Goal: Transaction & Acquisition: Purchase product/service

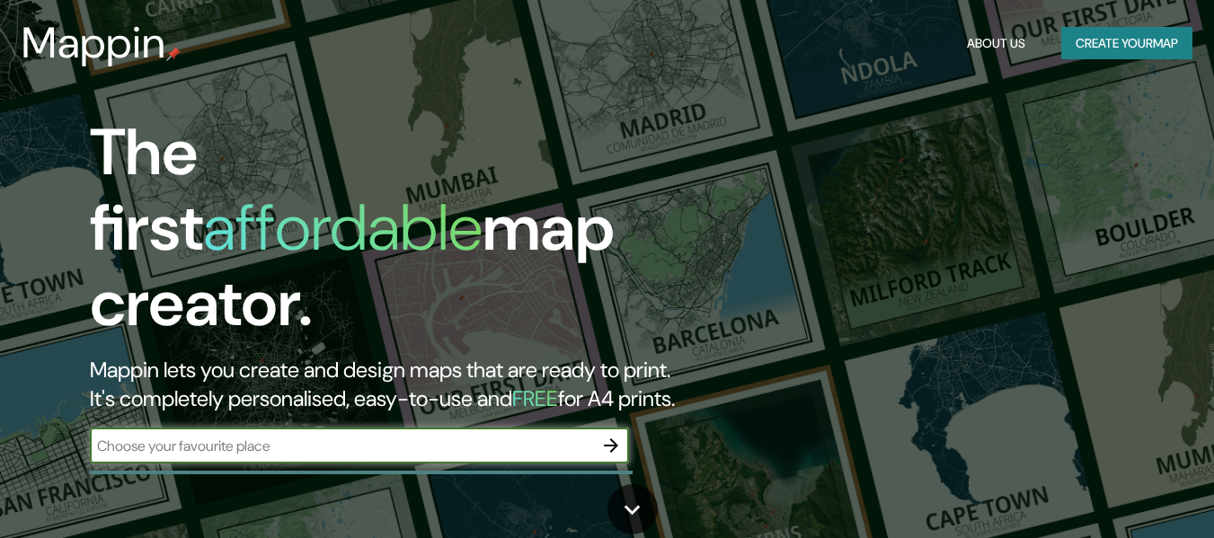
click at [443, 436] on input "text" at bounding box center [341, 446] width 503 height 21
click at [395, 436] on input "text" at bounding box center [341, 446] width 503 height 21
paste input "[PERSON_NAME][STREET_ADDRESS]."
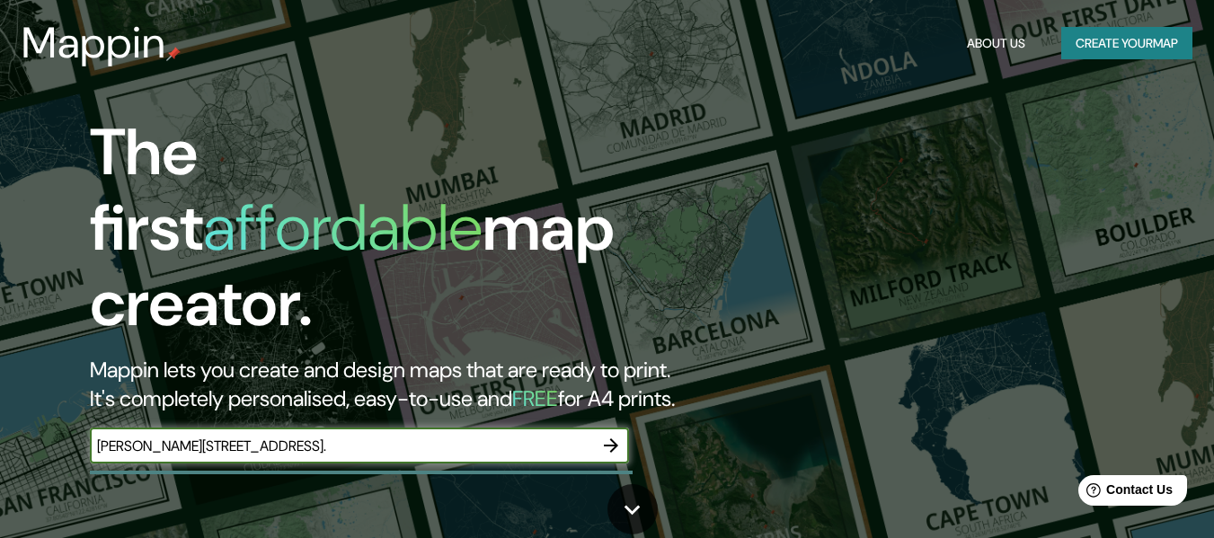
type input "[PERSON_NAME][STREET_ADDRESS]."
click at [611, 438] on icon "button" at bounding box center [611, 445] width 14 height 14
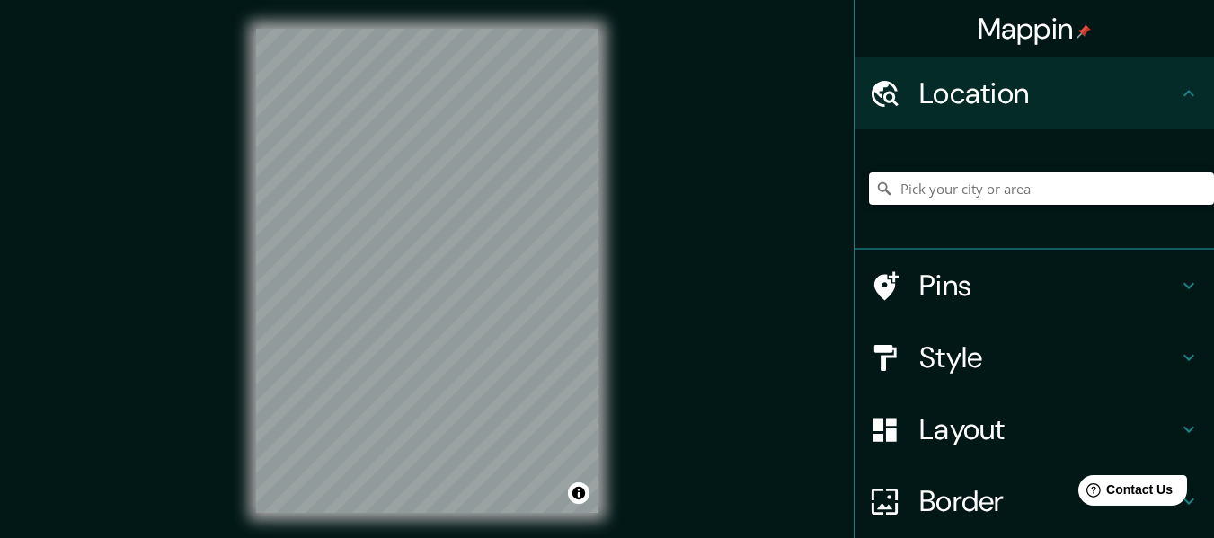
click at [1067, 187] on input "Pick your city or area" at bounding box center [1041, 188] width 345 height 32
paste input "[PERSON_NAME][STREET_ADDRESS]."
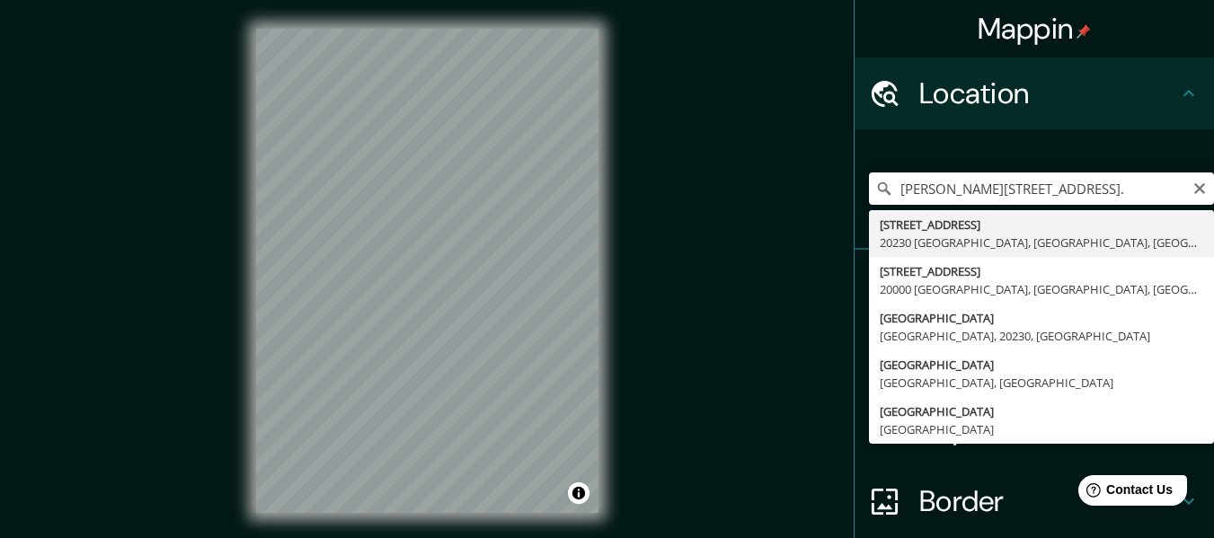
type input "[STREET_ADDRESS]"
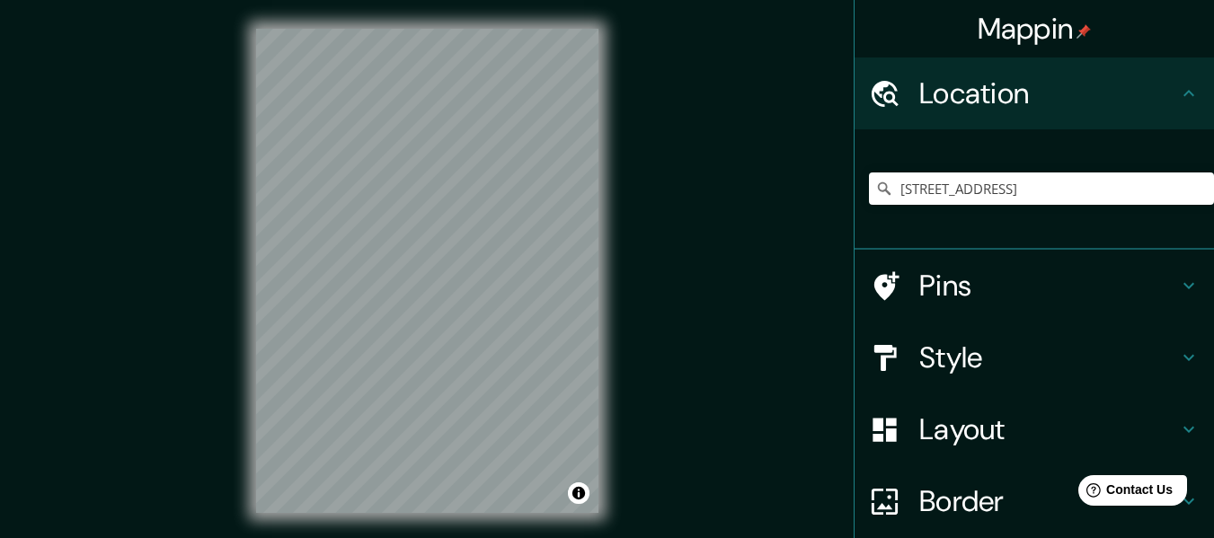
click at [1162, 277] on h4 "Pins" at bounding box center [1048, 286] width 259 height 36
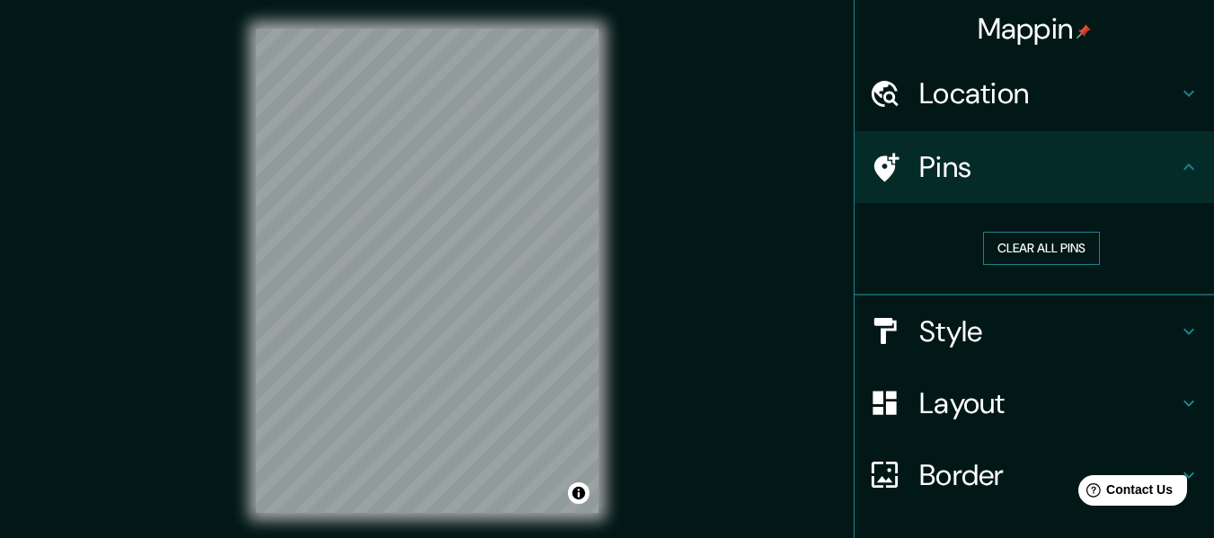
click at [1059, 259] on button "Clear all pins" at bounding box center [1041, 248] width 117 height 33
click at [991, 246] on button "Clear all pins" at bounding box center [1041, 248] width 117 height 33
click at [1178, 326] on icon at bounding box center [1189, 332] width 22 height 22
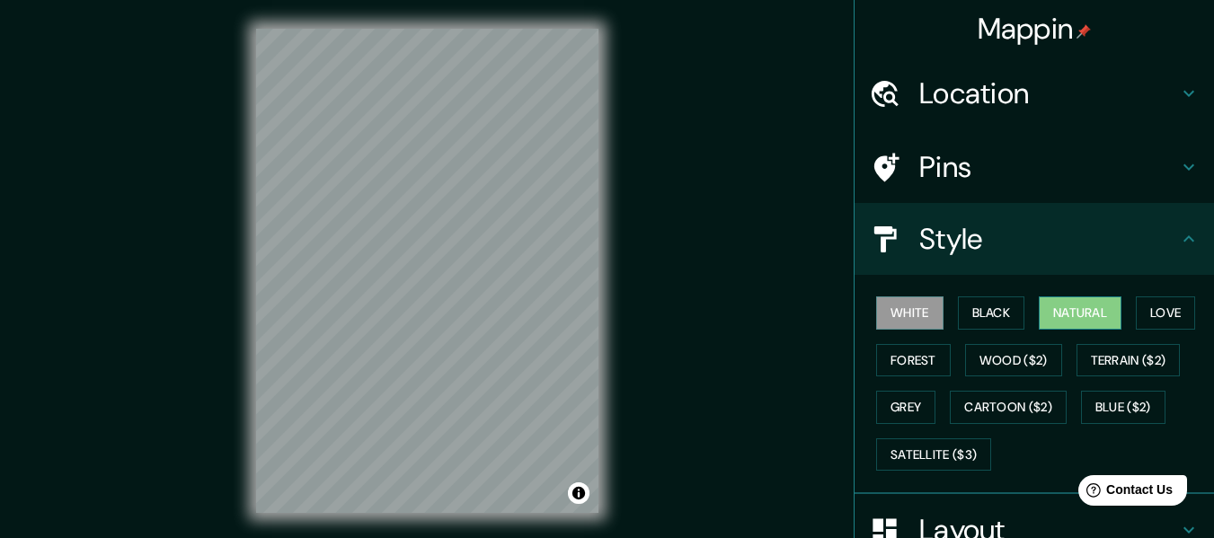
click at [1098, 317] on button "Natural" at bounding box center [1080, 312] width 83 height 33
click at [930, 305] on button "White" at bounding box center [909, 312] width 67 height 33
click at [976, 311] on button "Black" at bounding box center [991, 312] width 67 height 33
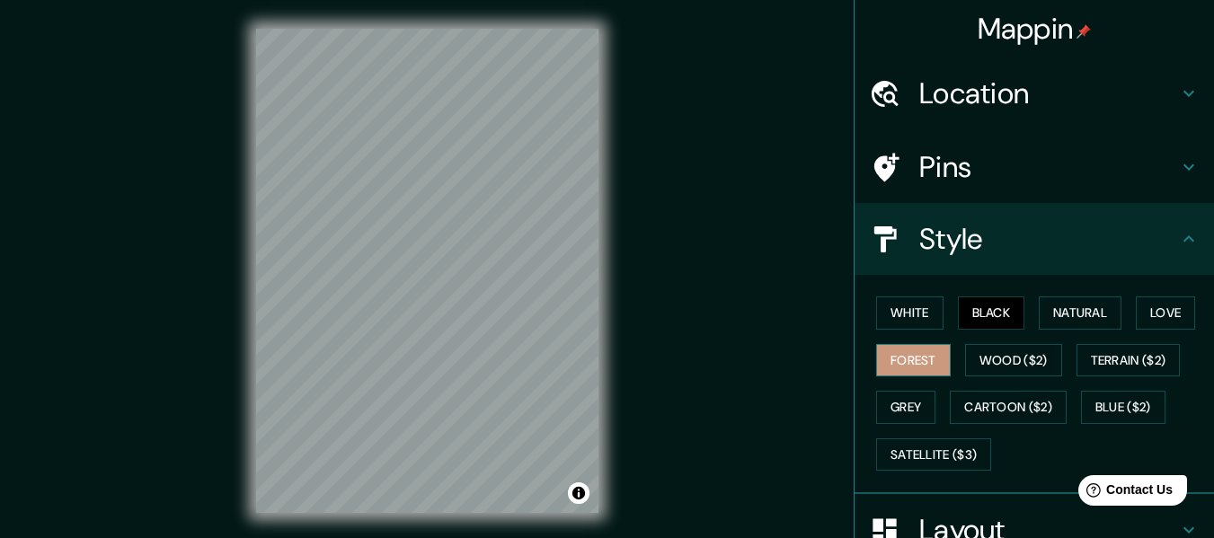
click at [907, 358] on button "Forest" at bounding box center [913, 360] width 75 height 33
click at [977, 416] on button "Cartoon ($2)" at bounding box center [1008, 407] width 117 height 33
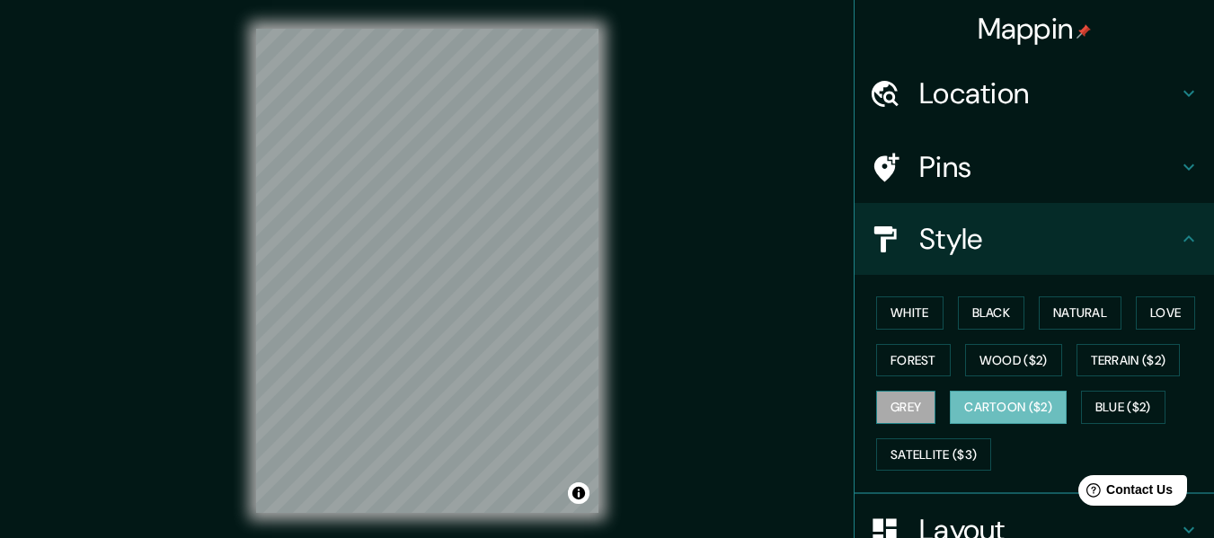
click at [902, 405] on button "Grey" at bounding box center [905, 407] width 59 height 33
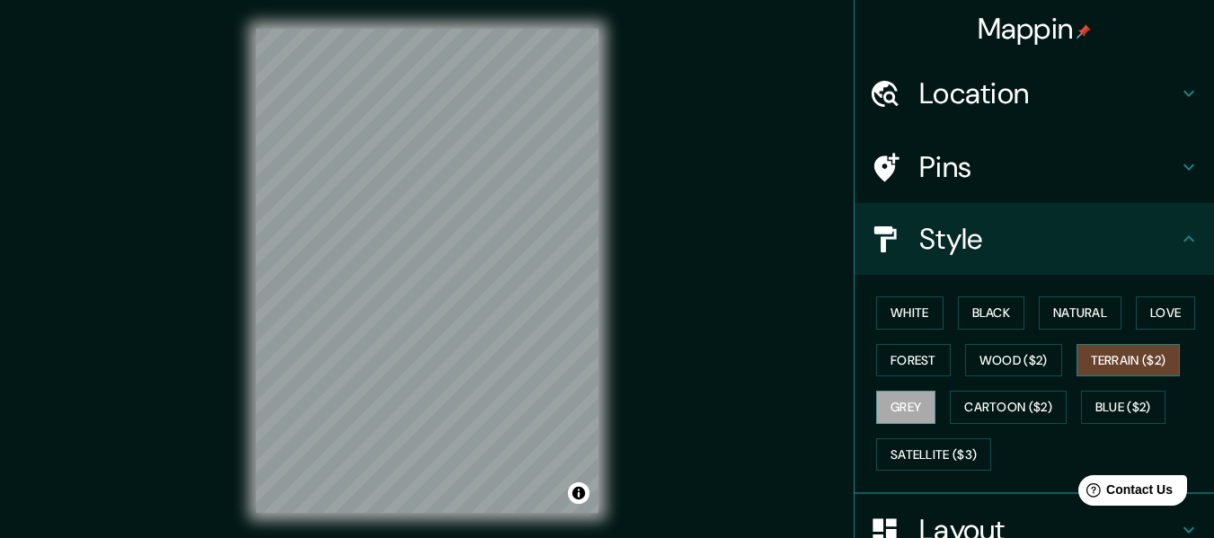
click at [1129, 362] on button "Terrain ($2)" at bounding box center [1128, 360] width 104 height 33
click at [1156, 317] on button "Love" at bounding box center [1165, 312] width 59 height 33
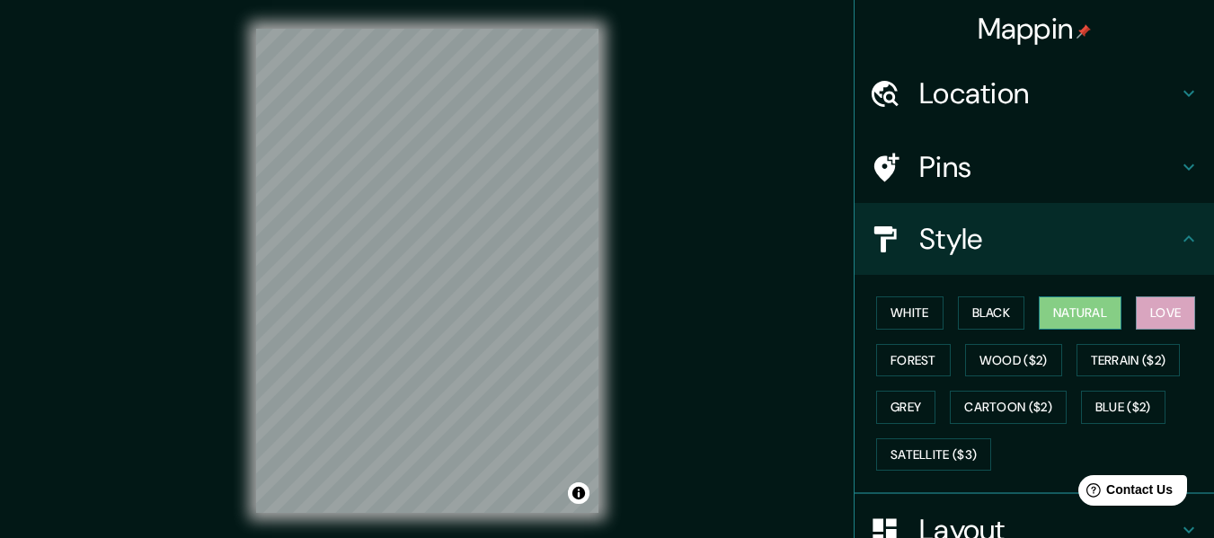
click at [1057, 311] on button "Natural" at bounding box center [1080, 312] width 83 height 33
click at [906, 320] on button "White" at bounding box center [909, 312] width 67 height 33
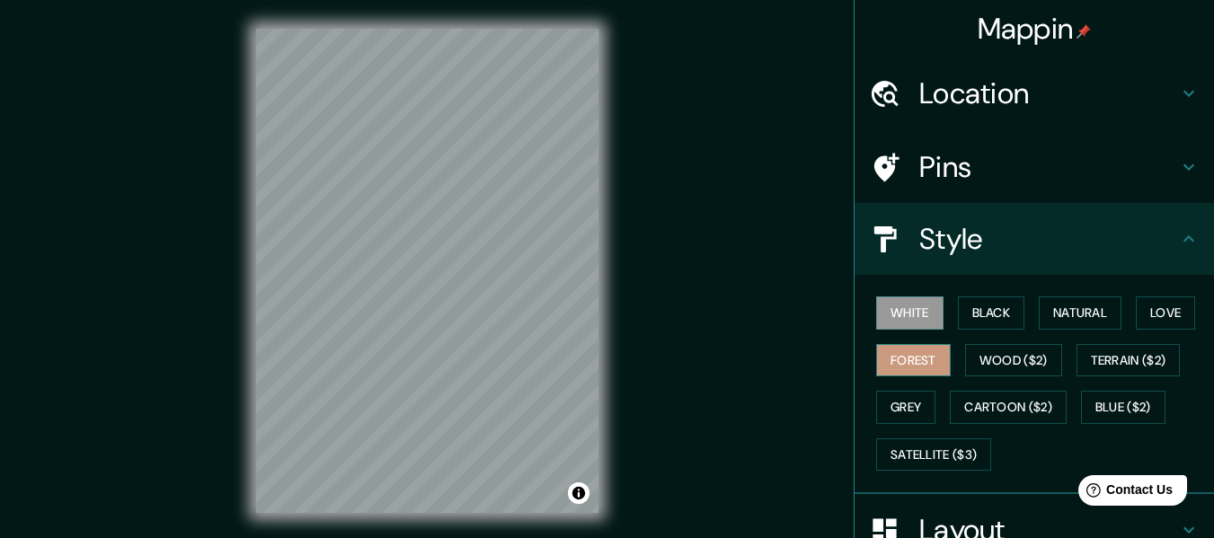
click at [906, 358] on button "Forest" at bounding box center [913, 360] width 75 height 33
click at [1157, 186] on div "Pins" at bounding box center [1033, 167] width 359 height 72
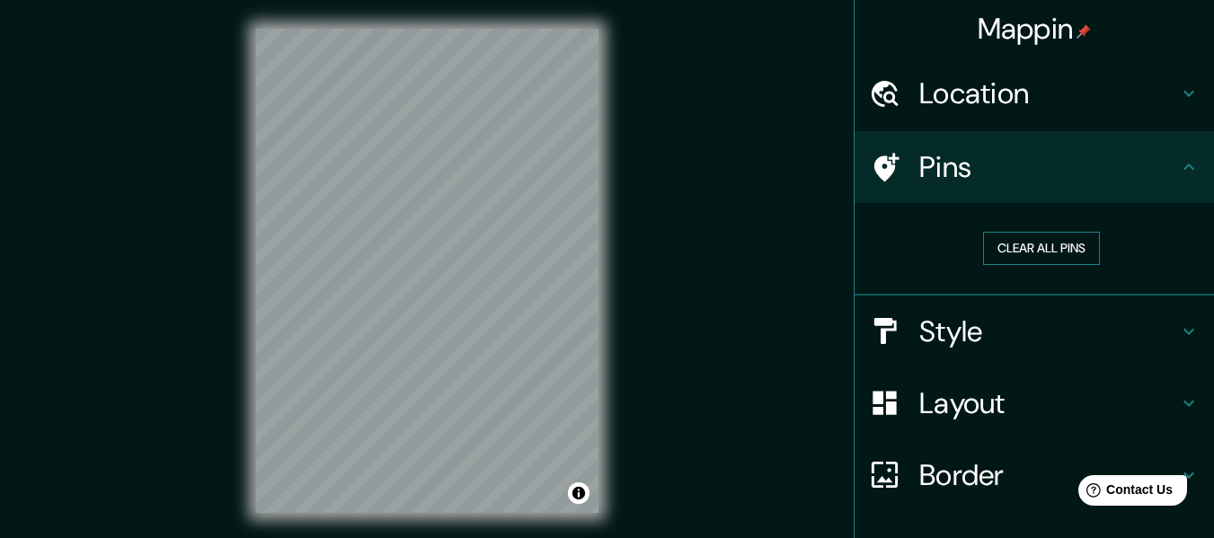
click at [1079, 247] on button "Clear all pins" at bounding box center [1041, 248] width 117 height 33
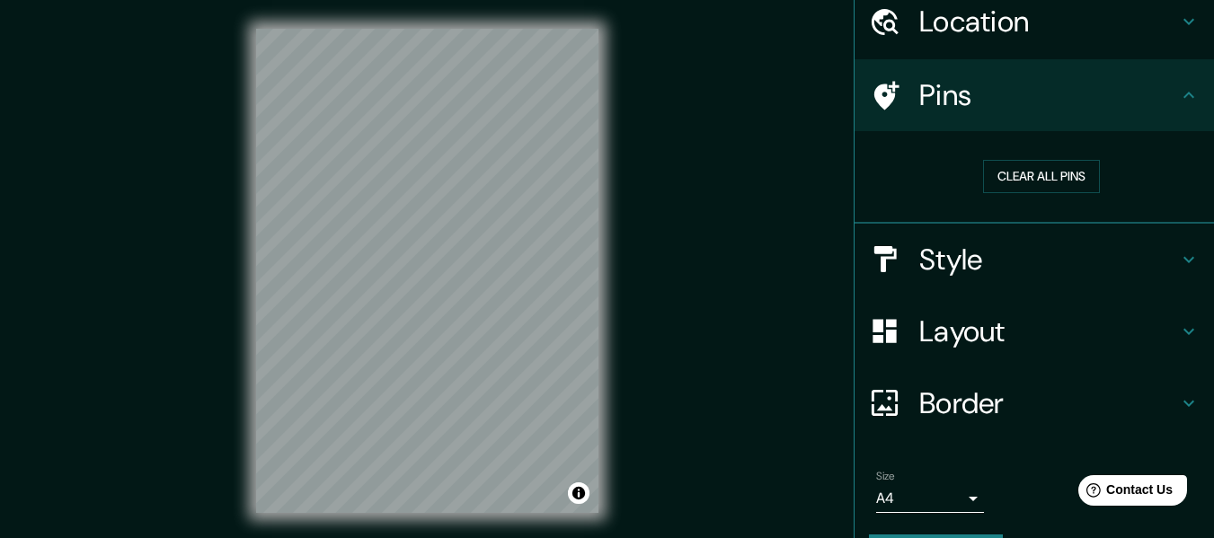
scroll to position [122, 0]
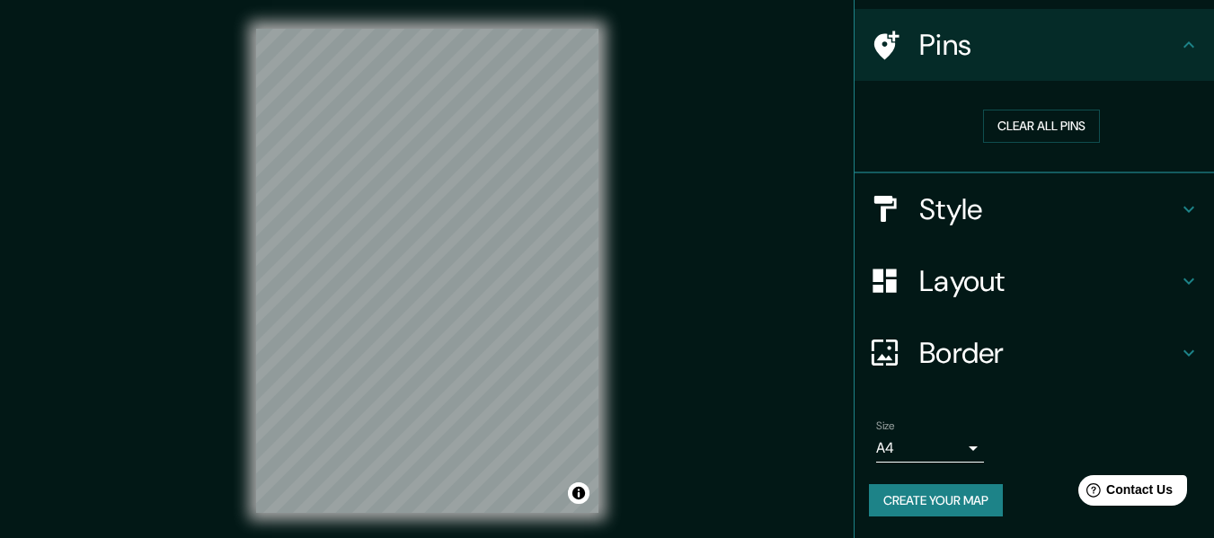
click at [959, 451] on body "Mappin Location [STREET_ADDRESS] Pins Clear all pins Style Layout Border Choose…" at bounding box center [607, 269] width 1214 height 538
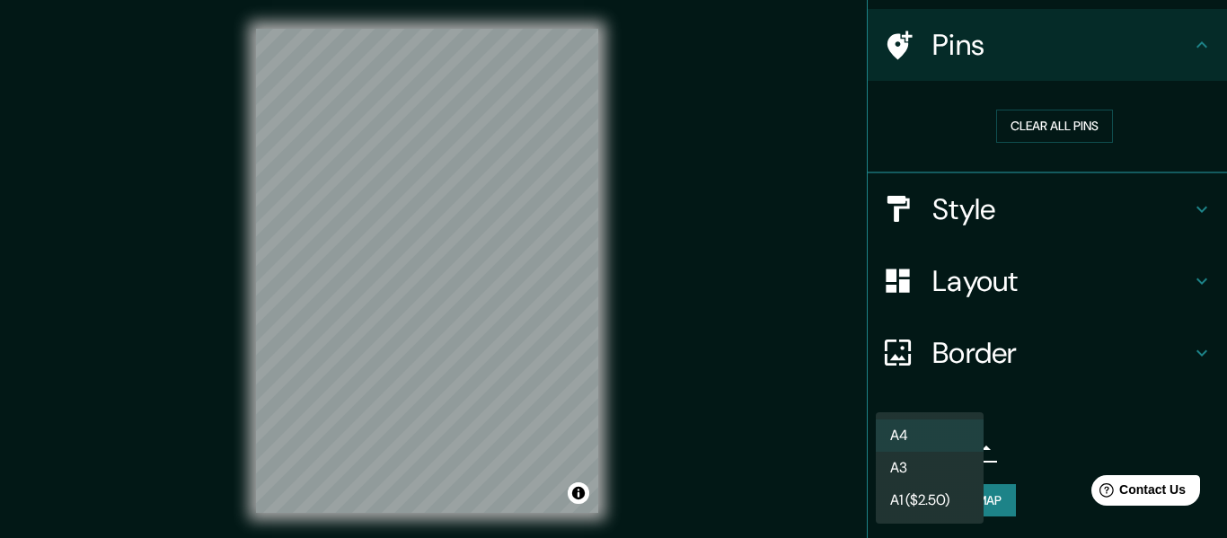
click at [942, 469] on li "A3" at bounding box center [930, 468] width 108 height 32
type input "a4"
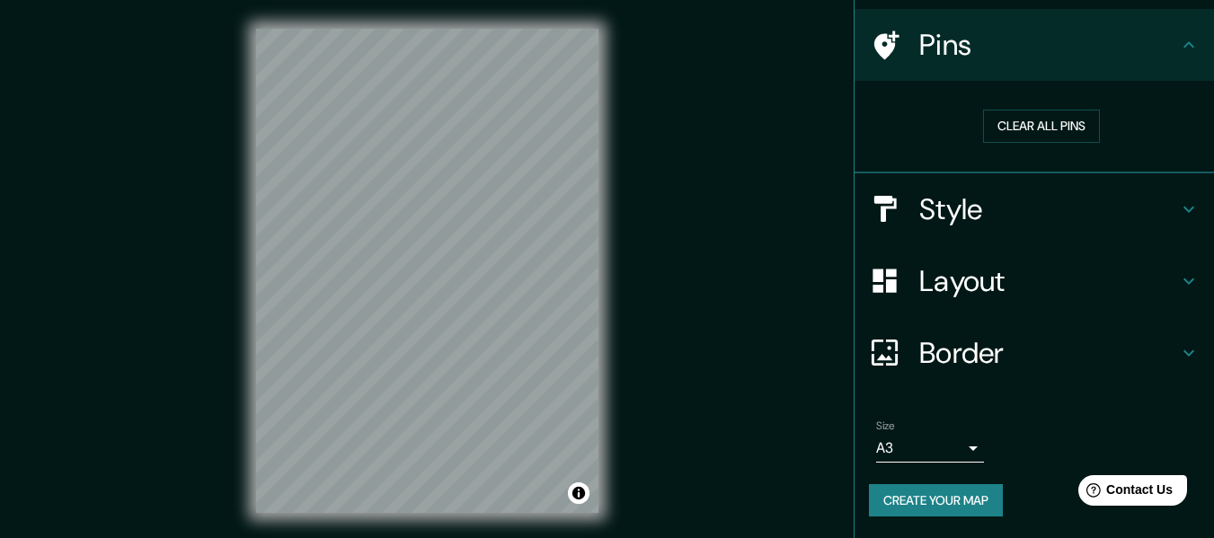
drag, startPoint x: 1162, startPoint y: 349, endPoint x: 1169, endPoint y: 372, distance: 23.3
click at [1169, 372] on div "Border" at bounding box center [1033, 353] width 359 height 72
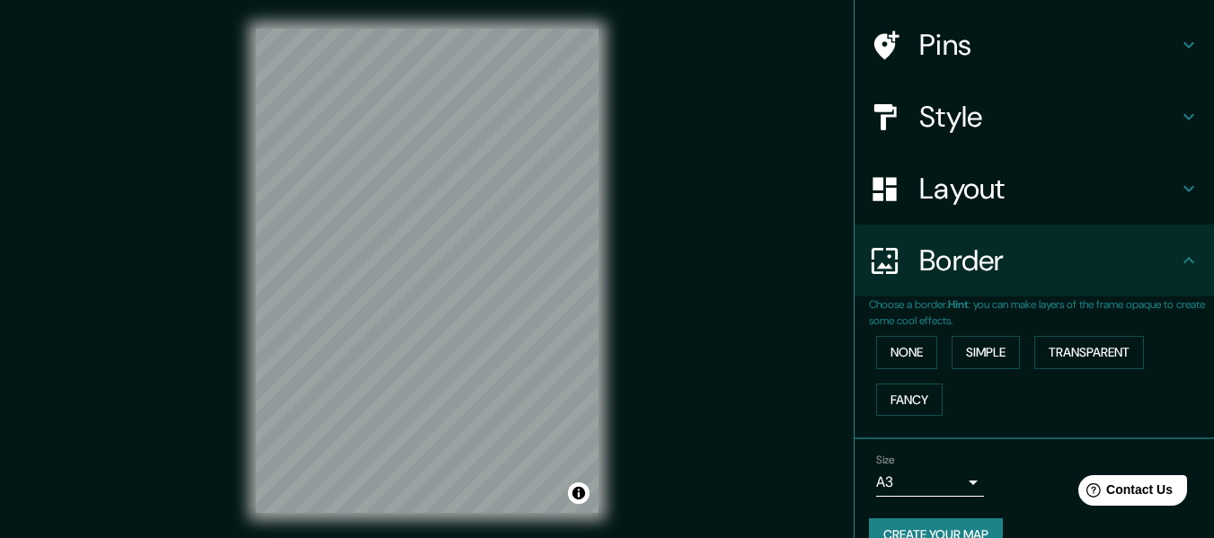
click at [1179, 260] on icon at bounding box center [1189, 261] width 22 height 22
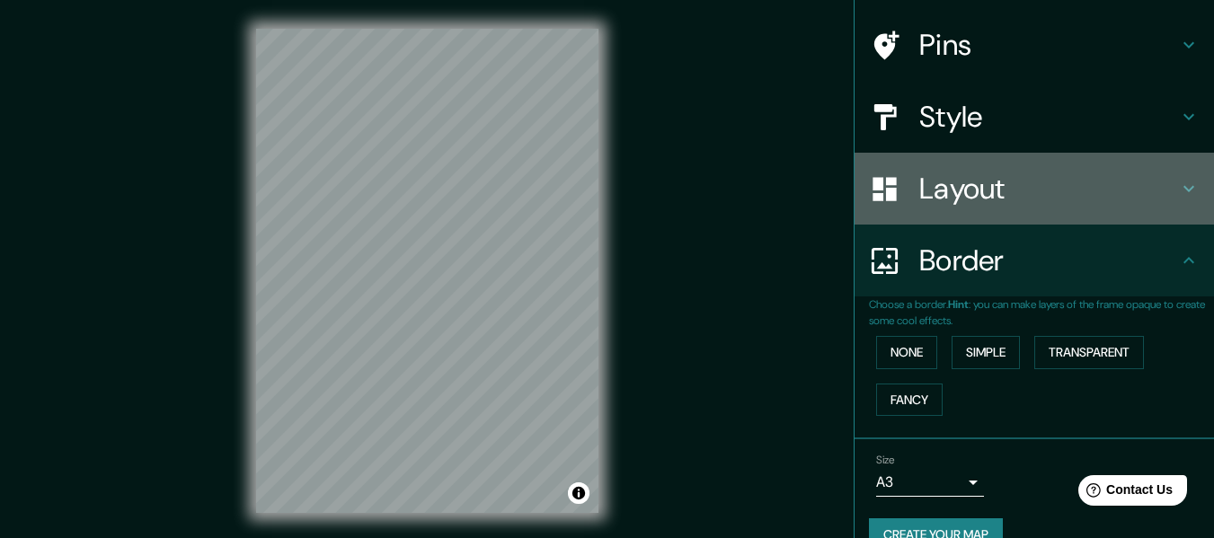
click at [1175, 201] on div "Layout" at bounding box center [1033, 189] width 359 height 72
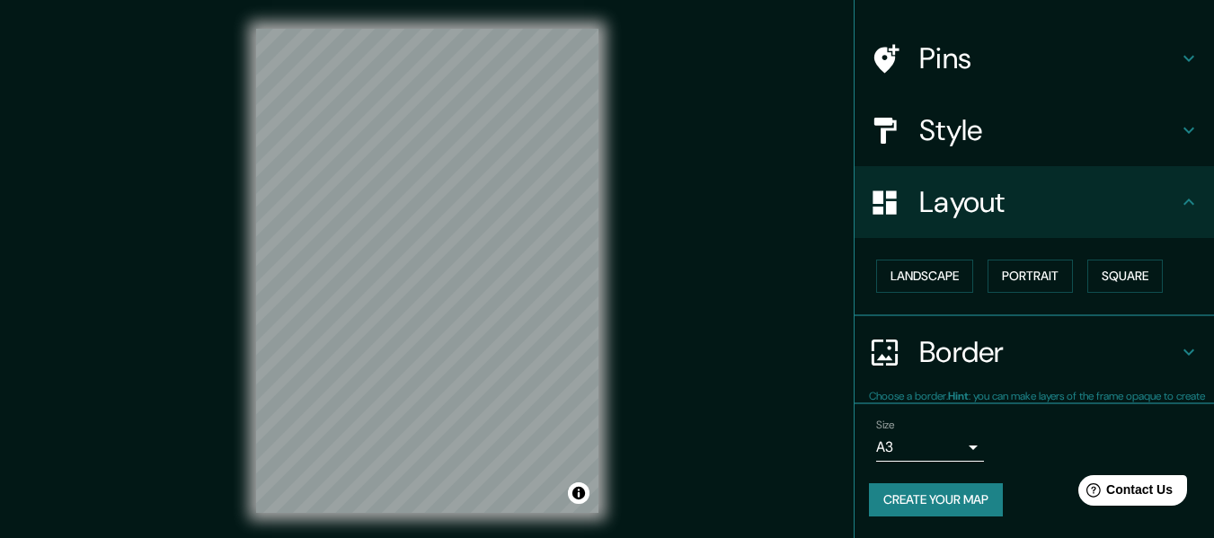
scroll to position [108, 0]
click at [1178, 137] on icon at bounding box center [1189, 131] width 22 height 22
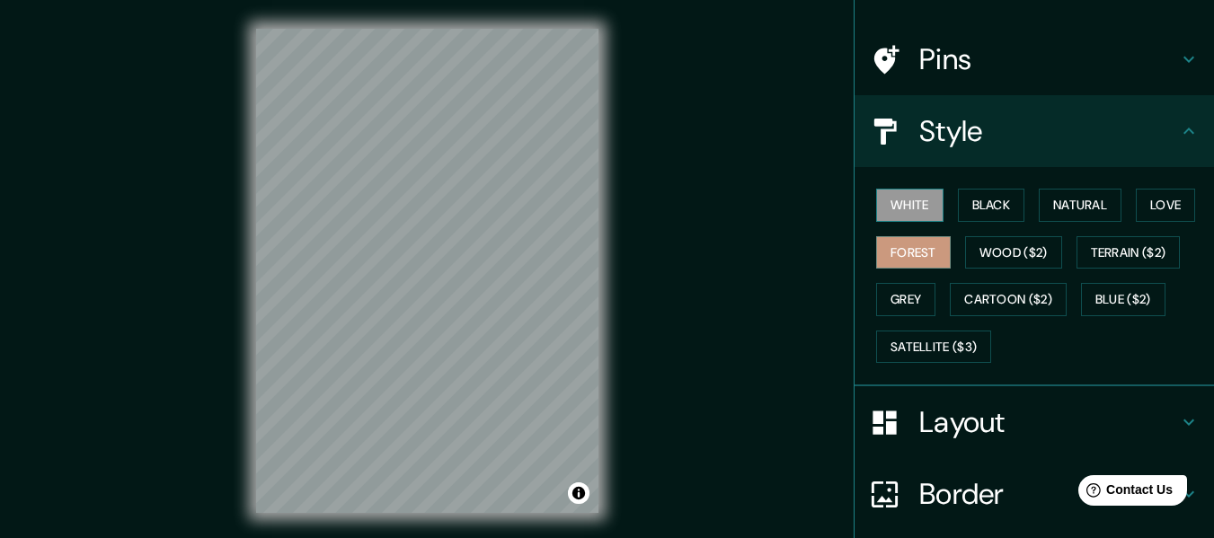
click at [924, 210] on button "White" at bounding box center [909, 205] width 67 height 33
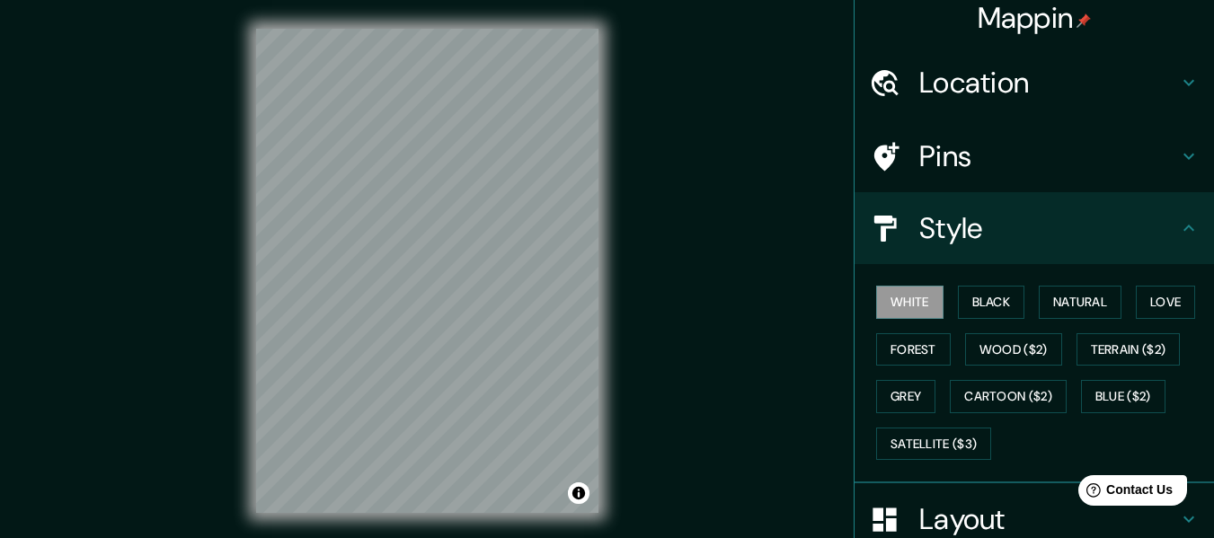
scroll to position [0, 0]
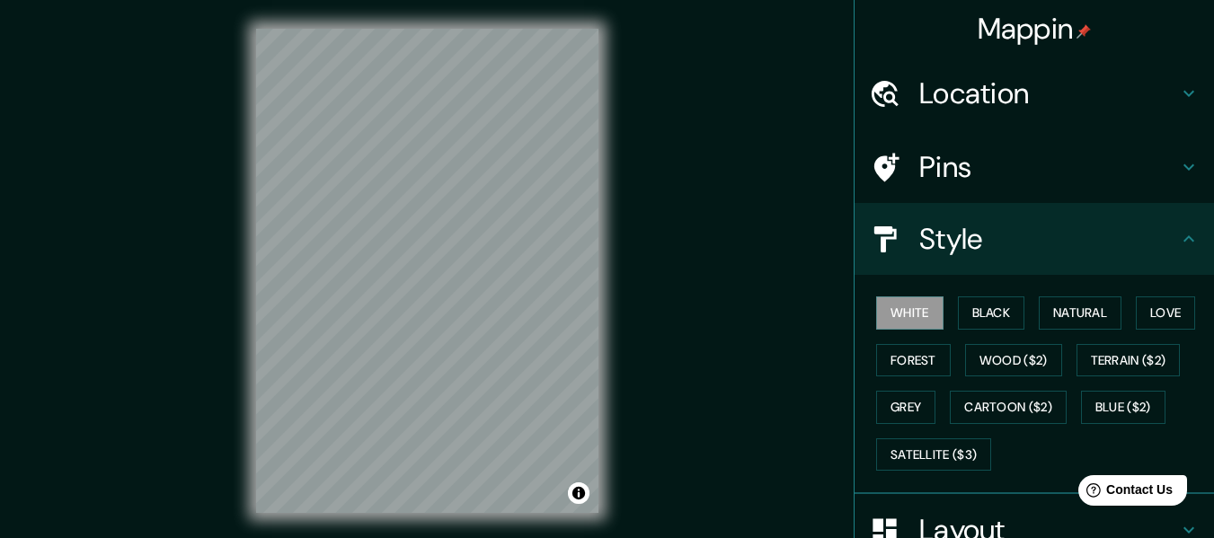
click at [1092, 100] on h4 "Location" at bounding box center [1048, 93] width 259 height 36
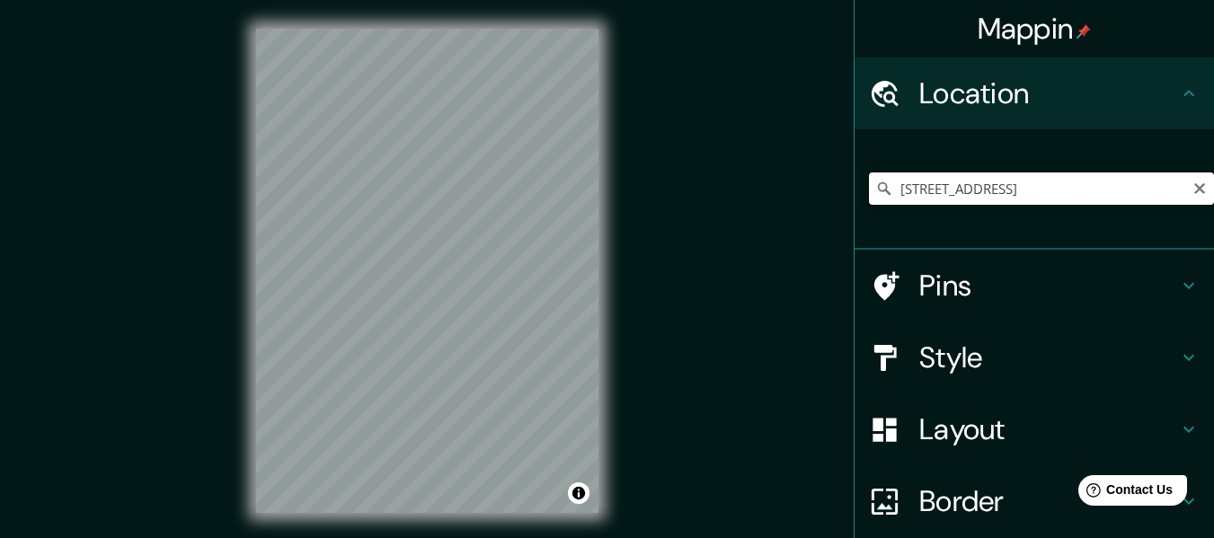
click at [1169, 194] on input "[STREET_ADDRESS]" at bounding box center [1041, 188] width 345 height 32
click at [877, 278] on icon at bounding box center [886, 285] width 25 height 29
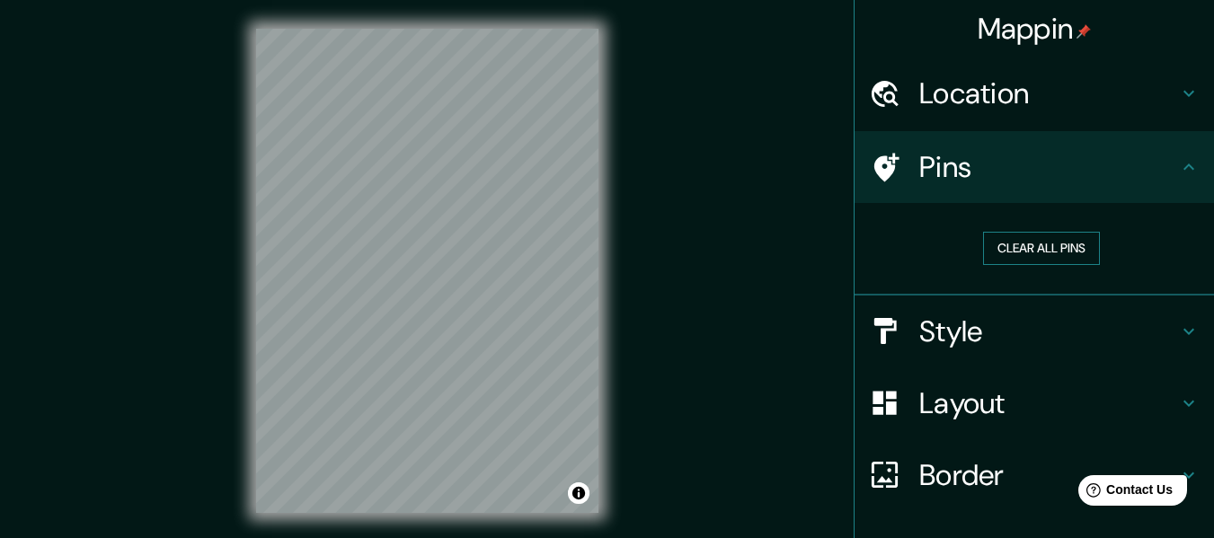
click at [983, 256] on button "Clear all pins" at bounding box center [1041, 248] width 117 height 33
click at [1075, 177] on h4 "Pins" at bounding box center [1048, 167] width 259 height 36
drag, startPoint x: 576, startPoint y: 500, endPoint x: 622, endPoint y: 511, distance: 47.1
drag, startPoint x: 622, startPoint y: 511, endPoint x: 576, endPoint y: 493, distance: 49.2
click at [576, 493] on button "Toggle attribution" at bounding box center [579, 493] width 22 height 22
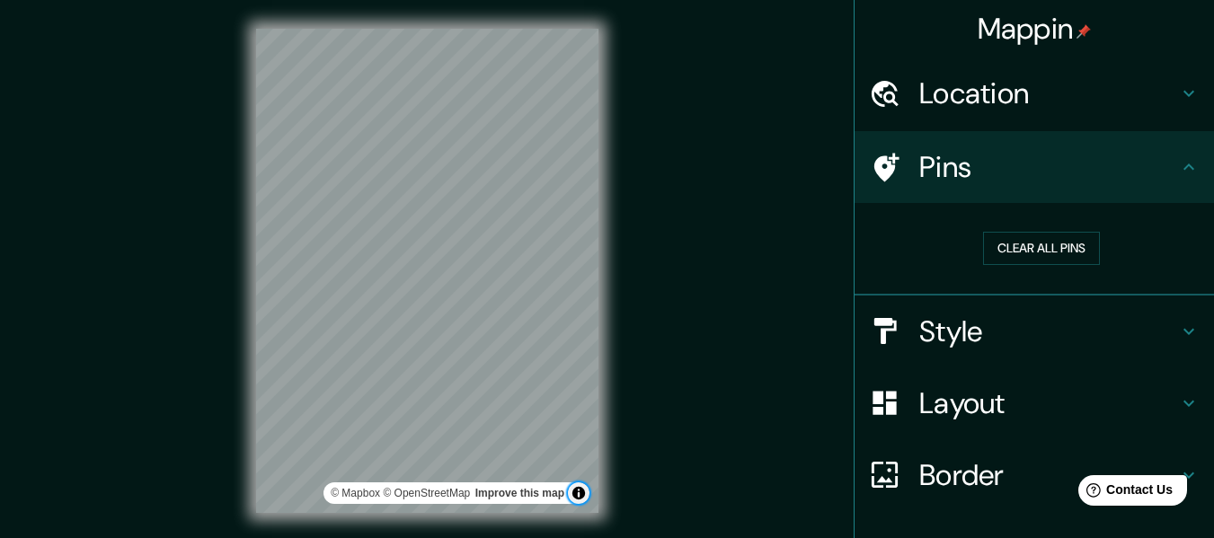
click at [576, 493] on button "Toggle attribution" at bounding box center [579, 493] width 22 height 22
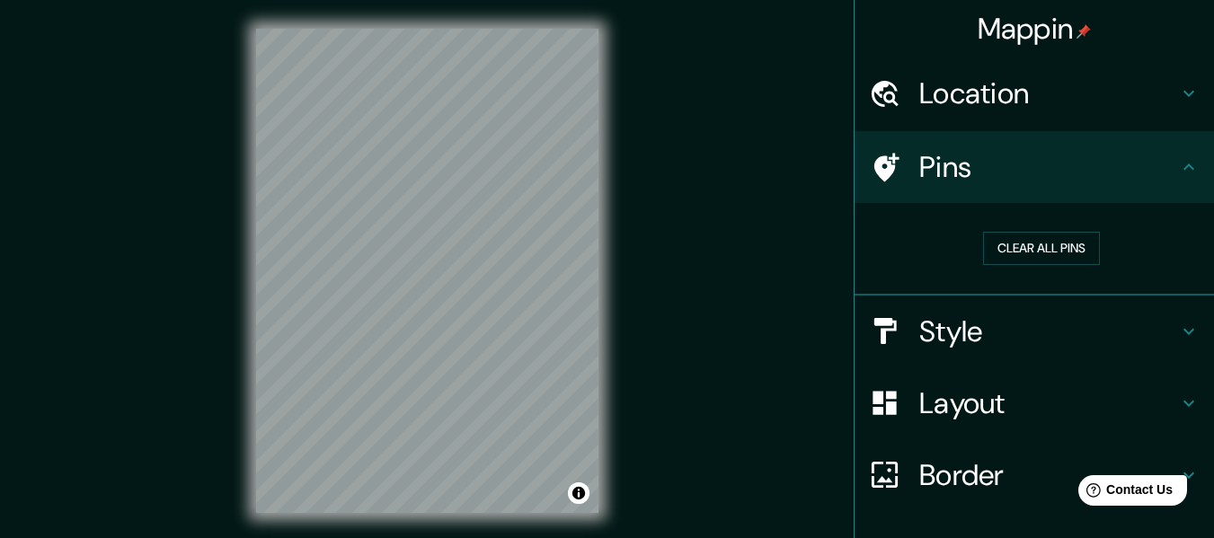
click at [1027, 341] on h4 "Style" at bounding box center [1048, 332] width 259 height 36
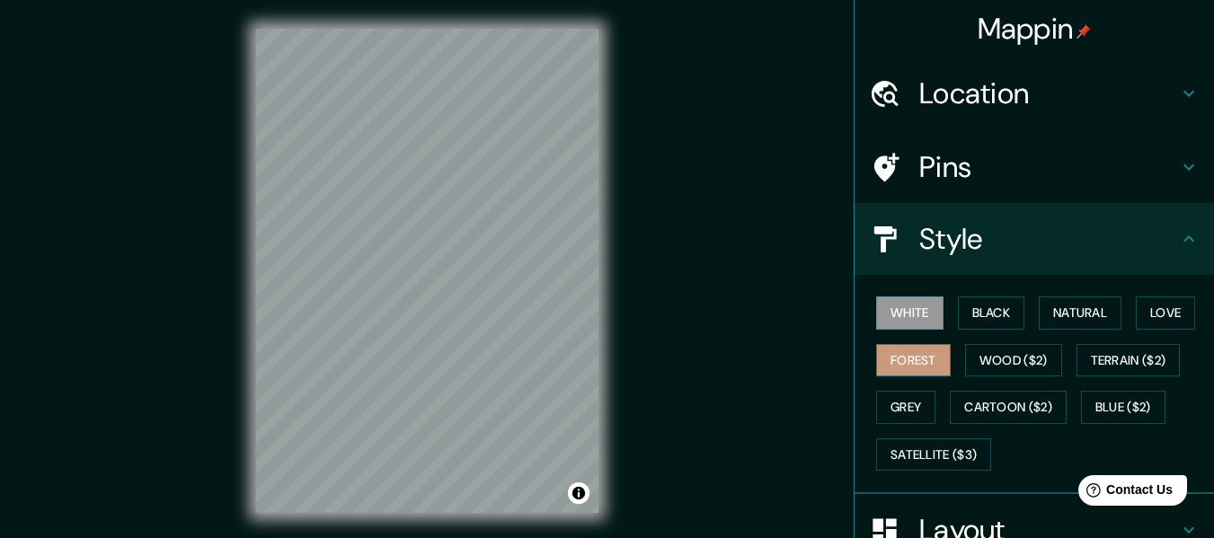
click at [902, 362] on button "Forest" at bounding box center [913, 360] width 75 height 33
click at [899, 391] on button "Grey" at bounding box center [905, 407] width 59 height 33
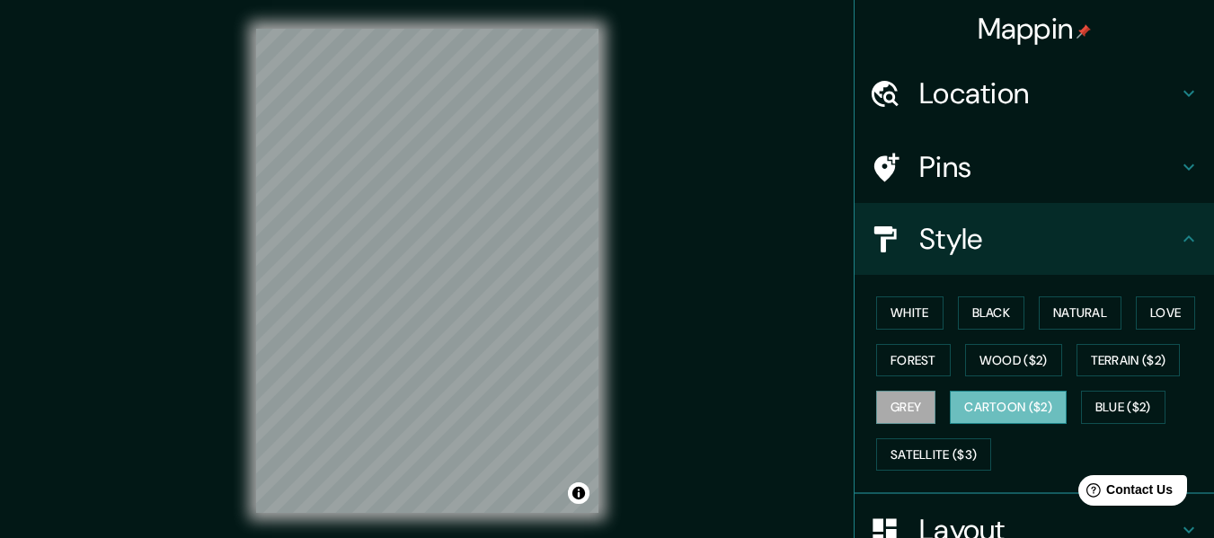
click at [1050, 405] on button "Cartoon ($2)" at bounding box center [1008, 407] width 117 height 33
click at [1092, 79] on h4 "Location" at bounding box center [1048, 93] width 259 height 36
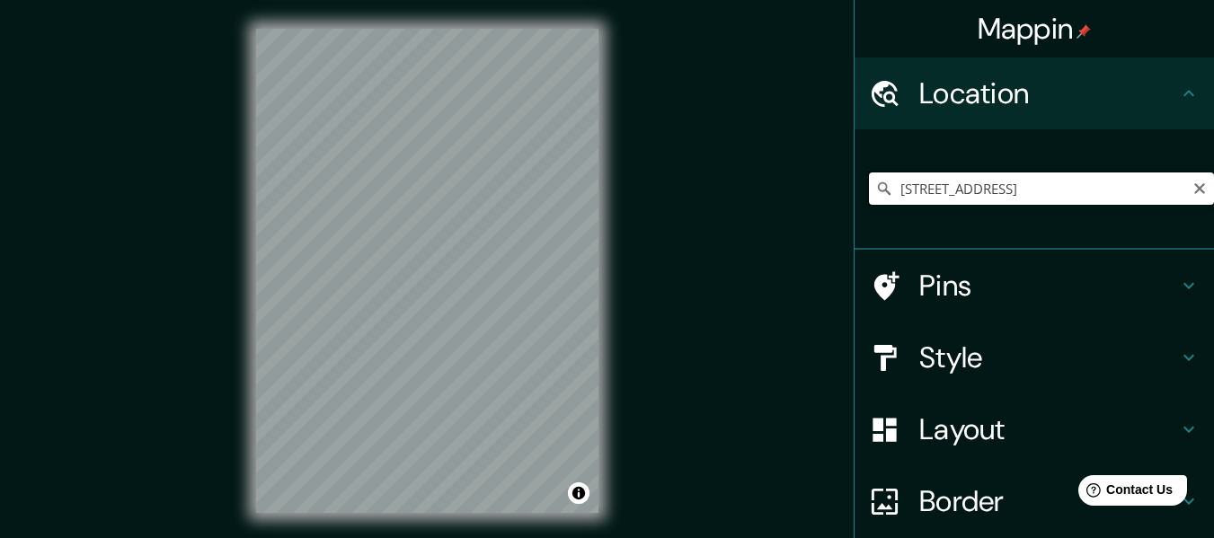
click at [1143, 192] on input "[STREET_ADDRESS]" at bounding box center [1041, 188] width 345 height 32
drag, startPoint x: 1176, startPoint y: 192, endPoint x: 846, endPoint y: 206, distance: 330.0
click at [854, 206] on div "[STREET_ADDRESS]" at bounding box center [1033, 189] width 359 height 120
click at [1040, 171] on div "[STREET_ADDRESS]" at bounding box center [1041, 189] width 345 height 90
click at [1034, 194] on input "[STREET_ADDRESS]" at bounding box center [1041, 188] width 345 height 32
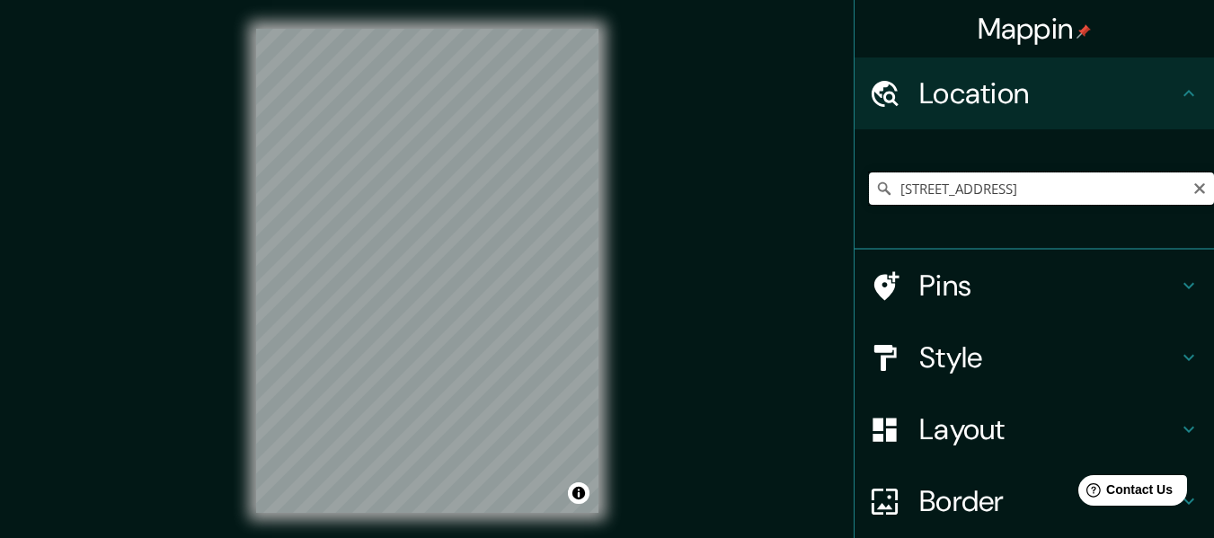
click at [1034, 194] on input "[STREET_ADDRESS]" at bounding box center [1041, 188] width 345 height 32
paste input "[STREET_ADDRESS]"
type input "[STREET_ADDRESS]"
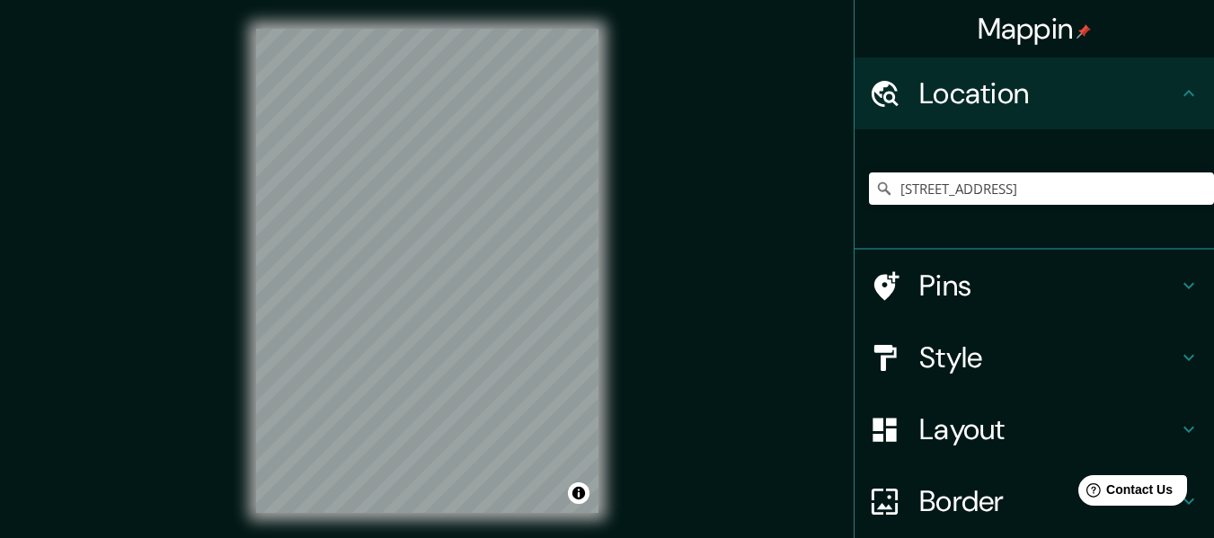
click at [984, 376] on div "Style" at bounding box center [1033, 358] width 359 height 72
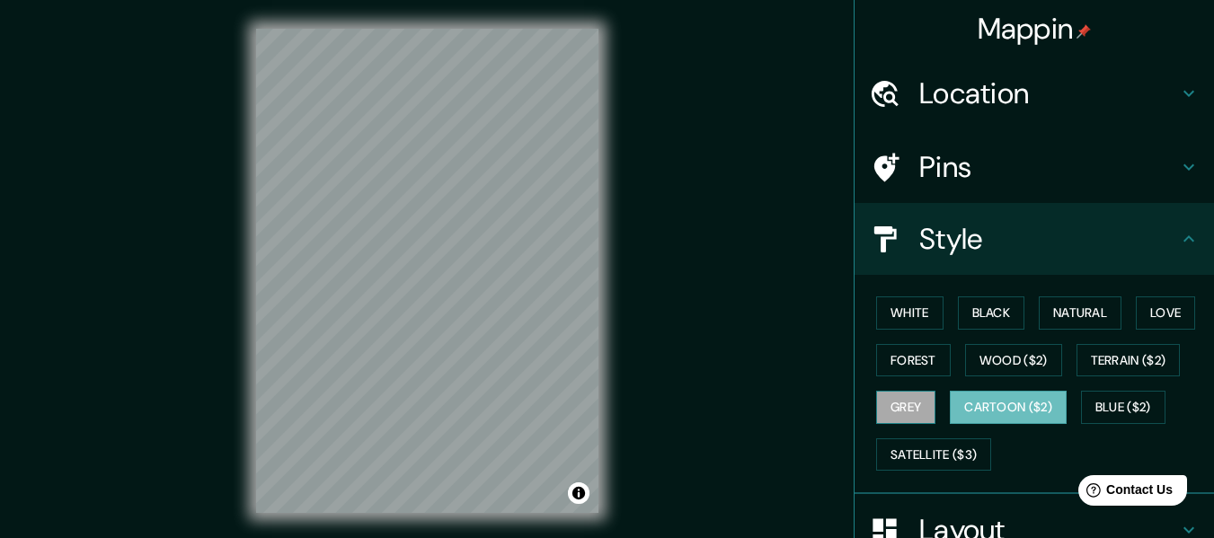
click at [909, 395] on button "Grey" at bounding box center [905, 407] width 59 height 33
type input "[STREET_ADDRESS]"
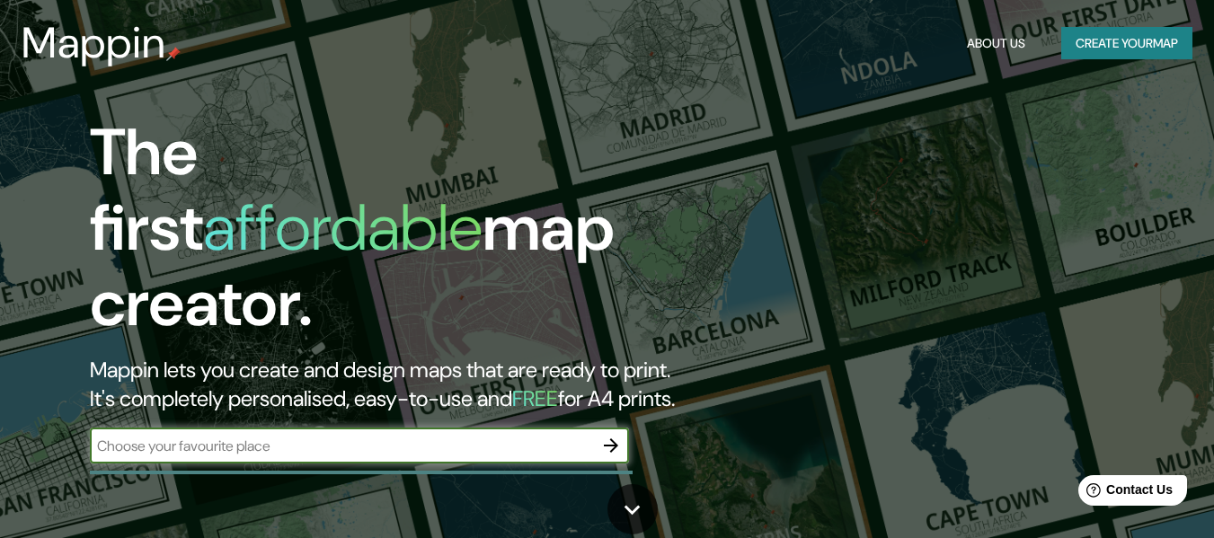
click at [579, 436] on input "text" at bounding box center [341, 446] width 503 height 21
click at [610, 435] on icon "button" at bounding box center [611, 446] width 22 height 22
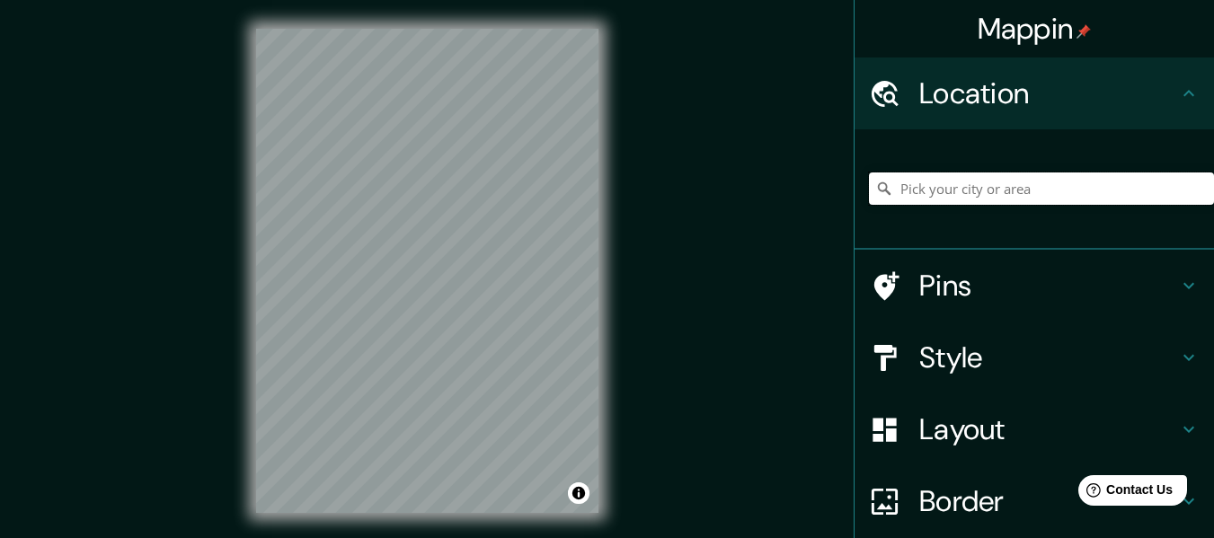
click at [970, 194] on input "Pick your city or area" at bounding box center [1041, 188] width 345 height 32
paste input "[STREET_ADDRESS]"
type input "[STREET_ADDRESS]"
click at [994, 344] on h4 "Style" at bounding box center [1048, 358] width 259 height 36
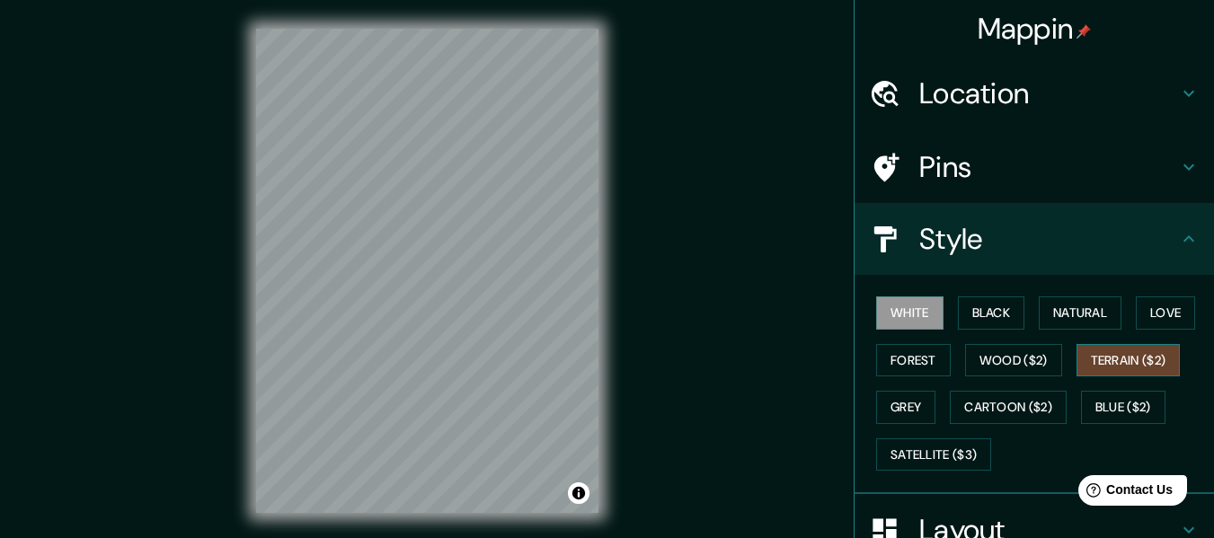
click at [1100, 366] on button "Terrain ($2)" at bounding box center [1128, 360] width 104 height 33
click at [1040, 358] on button "Wood ($2)" at bounding box center [1013, 360] width 97 height 33
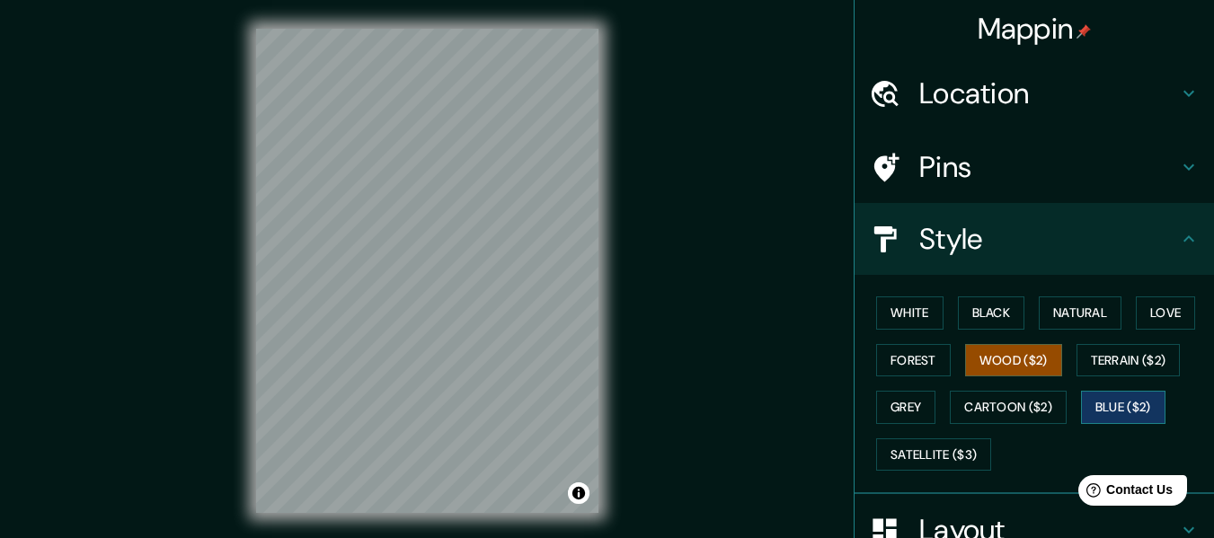
click at [1110, 406] on button "Blue ($2)" at bounding box center [1123, 407] width 84 height 33
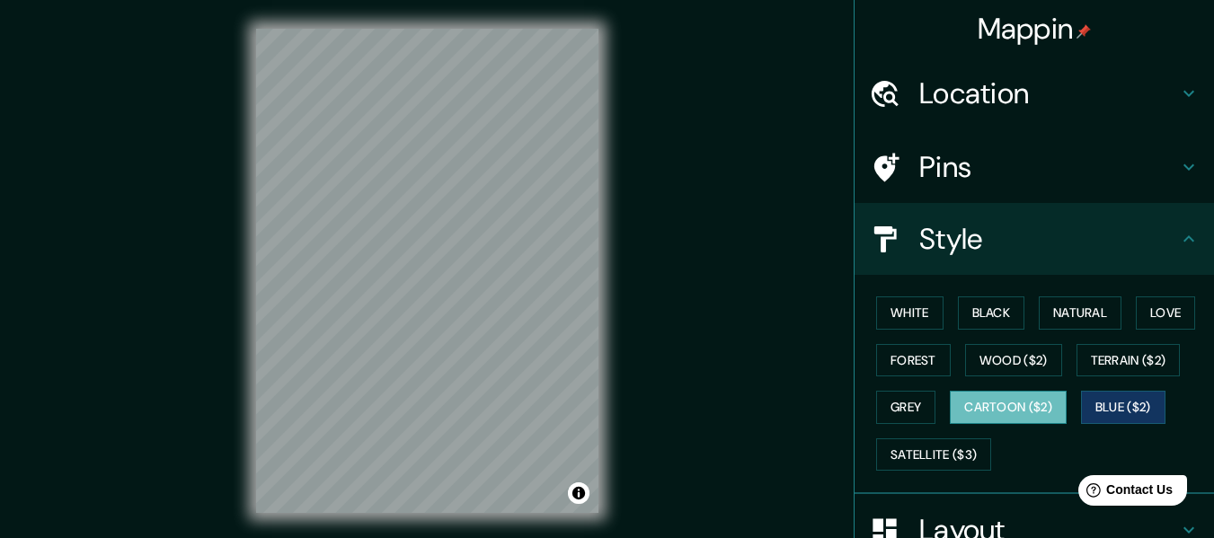
click at [1013, 402] on button "Cartoon ($2)" at bounding box center [1008, 407] width 117 height 33
click at [896, 409] on button "Grey" at bounding box center [905, 407] width 59 height 33
